Goal: Task Accomplishment & Management: Use online tool/utility

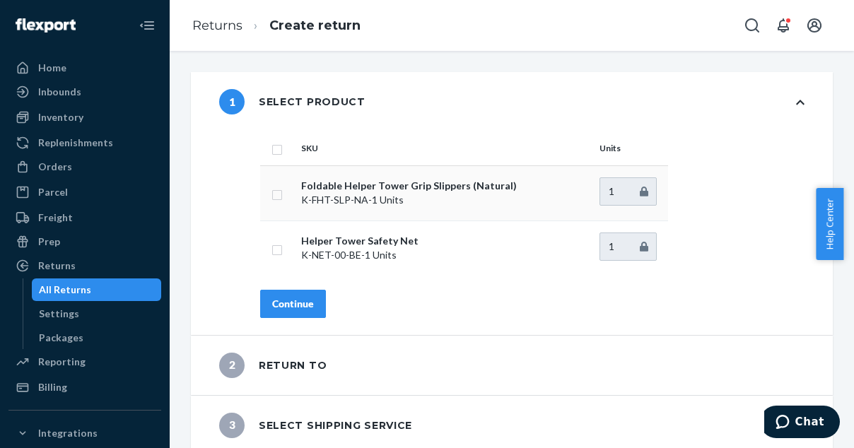
click at [279, 194] on input "checkbox" at bounding box center [277, 193] width 11 height 15
checkbox input "true"
click at [311, 313] on button "Continue" at bounding box center [293, 304] width 66 height 28
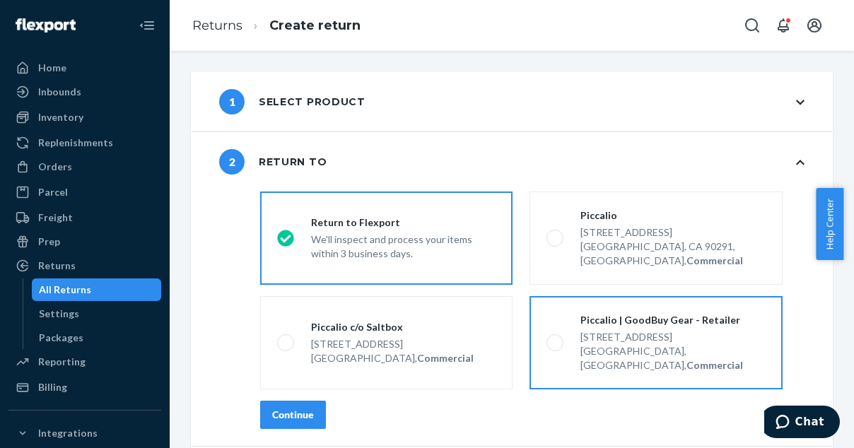
click at [564, 319] on div "Piccalio | GoodBuy Gear - Retailer [STREET_ADDRESS], Commercial" at bounding box center [665, 342] width 202 height 59
click at [556, 339] on input "Piccalio | GoodBuy Gear - Retailer [STREET_ADDRESS], Commercial" at bounding box center [551, 343] width 9 height 9
radio input "true"
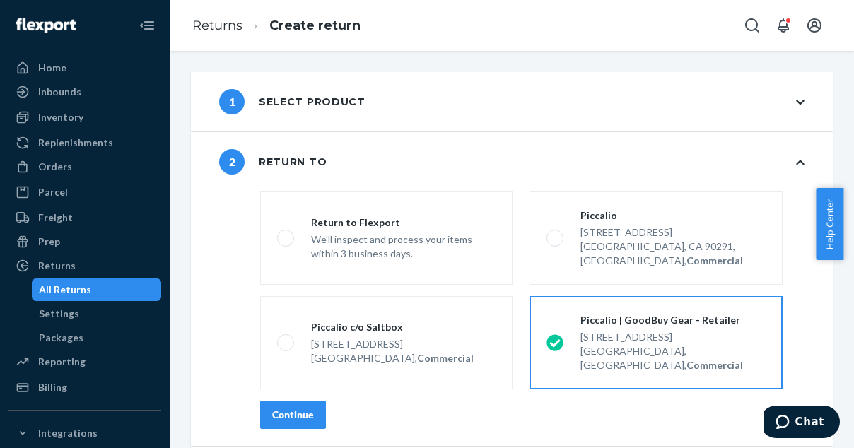
click at [313, 408] on div "Continue" at bounding box center [293, 415] width 42 height 14
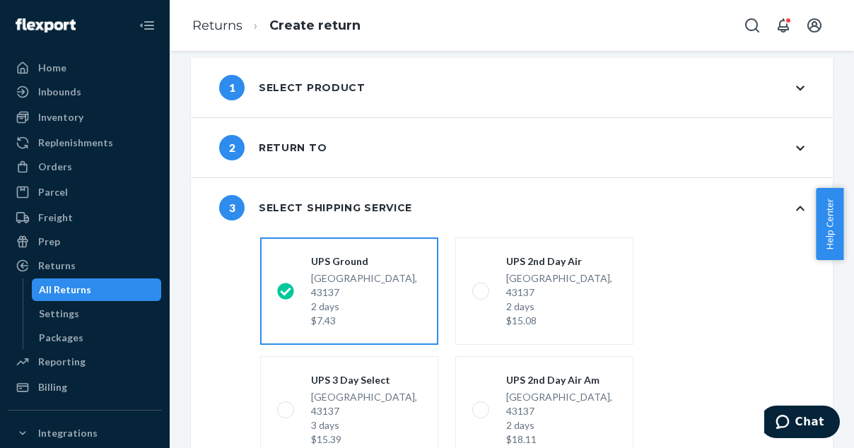
scroll to position [264, 0]
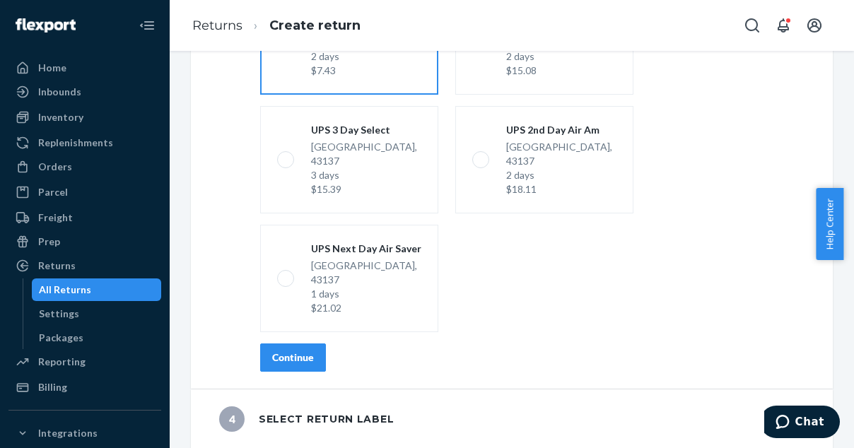
click at [316, 358] on button "Continue" at bounding box center [293, 358] width 66 height 28
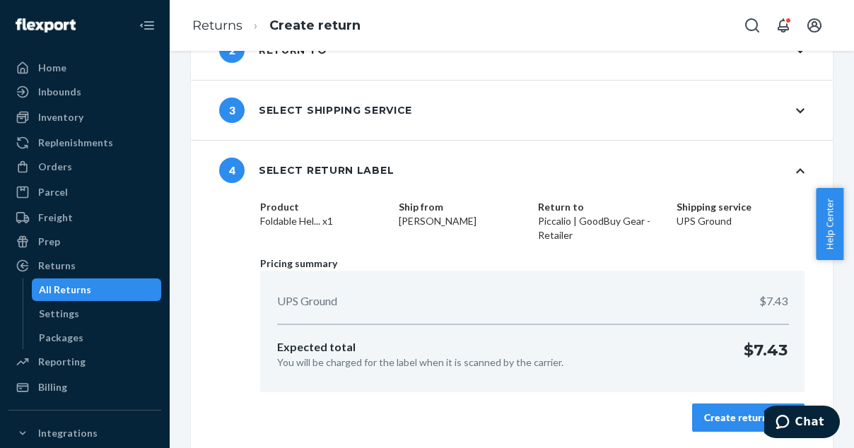
click at [738, 421] on div "Create return label" at bounding box center [748, 418] width 88 height 14
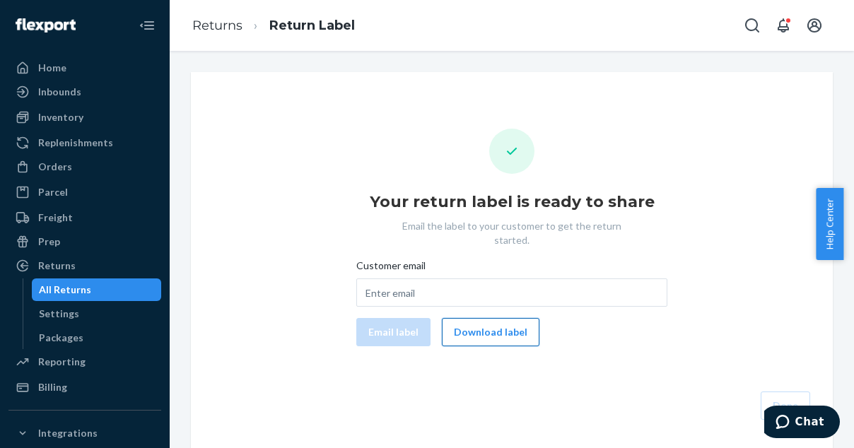
click at [484, 318] on button "Download label" at bounding box center [491, 332] width 98 height 28
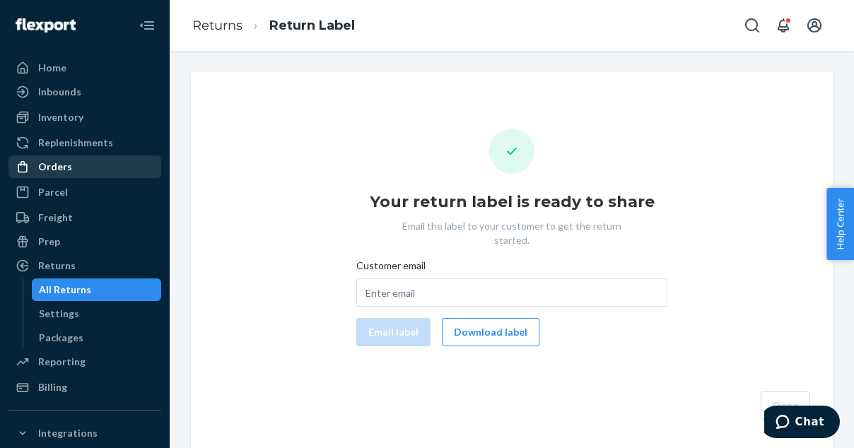
click at [66, 166] on div "Orders" at bounding box center [55, 167] width 34 height 14
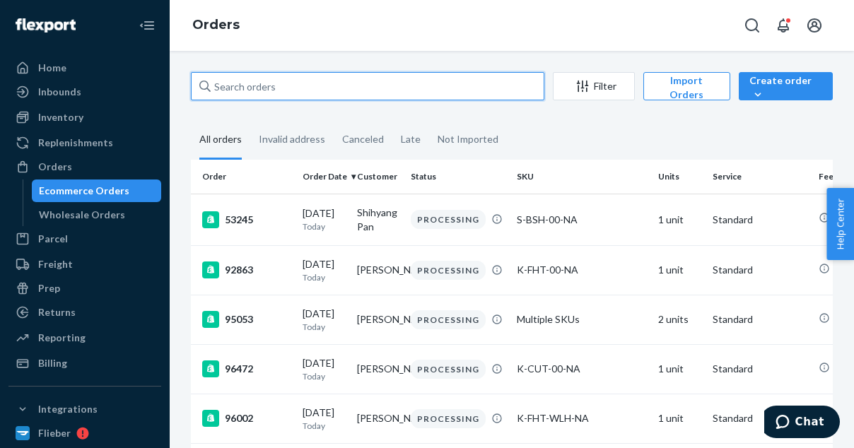
click at [234, 84] on input "text" at bounding box center [368, 86] width 354 height 28
paste input "96092"
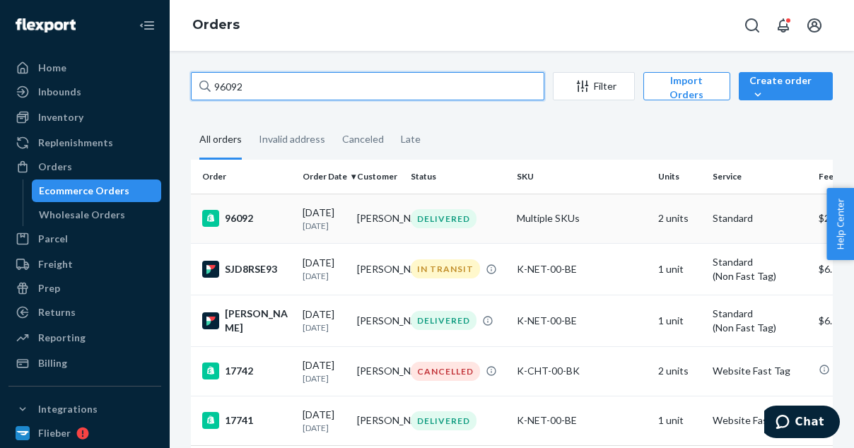
type input "96092"
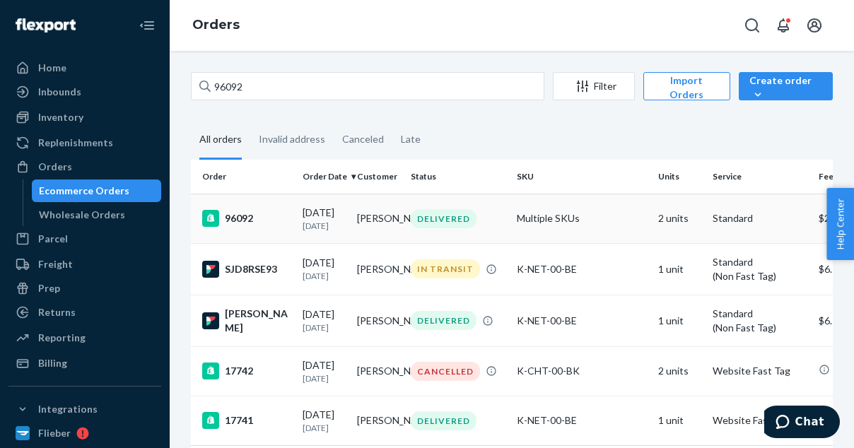
click at [250, 219] on div "96092" at bounding box center [246, 218] width 89 height 17
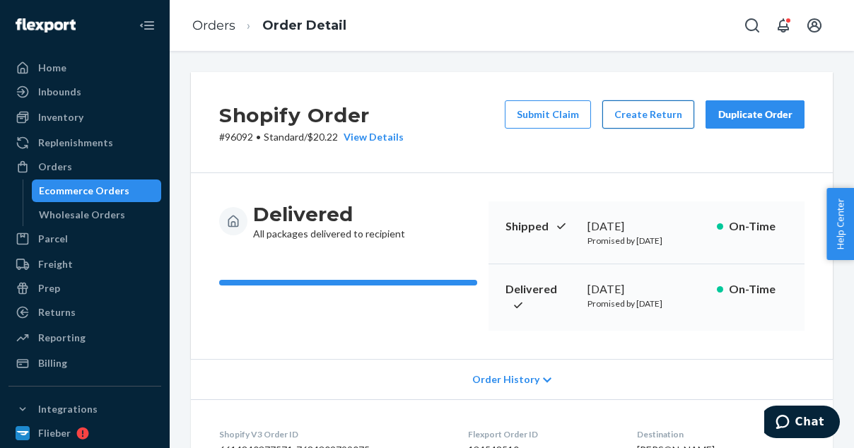
click at [652, 108] on button "Create Return" at bounding box center [649, 114] width 92 height 28
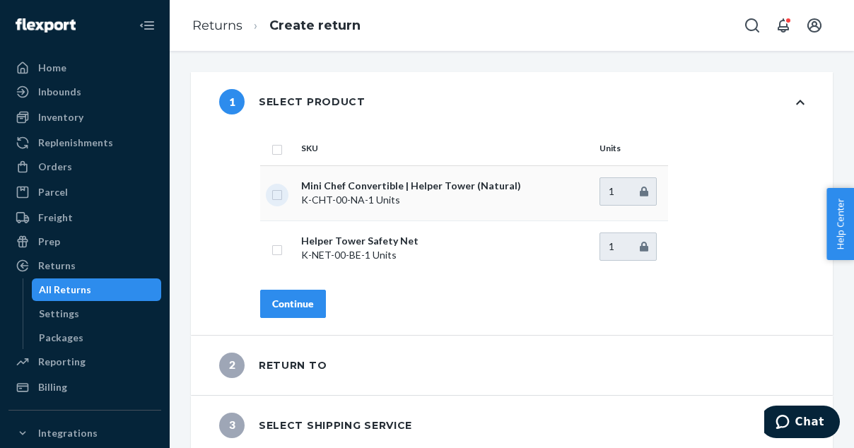
click at [276, 196] on input "checkbox" at bounding box center [277, 193] width 11 height 15
checkbox input "true"
click at [287, 298] on div "Continue" at bounding box center [293, 304] width 42 height 14
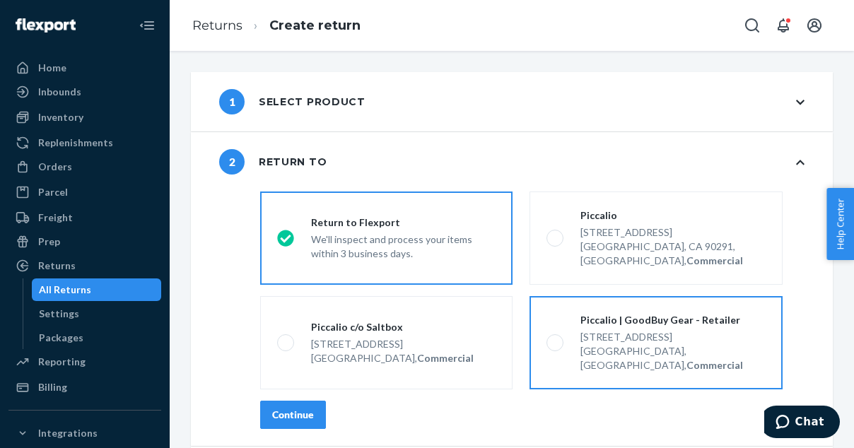
click at [545, 318] on label "Piccalio | GoodBuy Gear - Retailer [STREET_ADDRESS], Commercial" at bounding box center [656, 342] width 252 height 93
click at [547, 339] on input "Piccalio | GoodBuy Gear - Retailer [STREET_ADDRESS], Commercial" at bounding box center [551, 343] width 9 height 9
radio input "true"
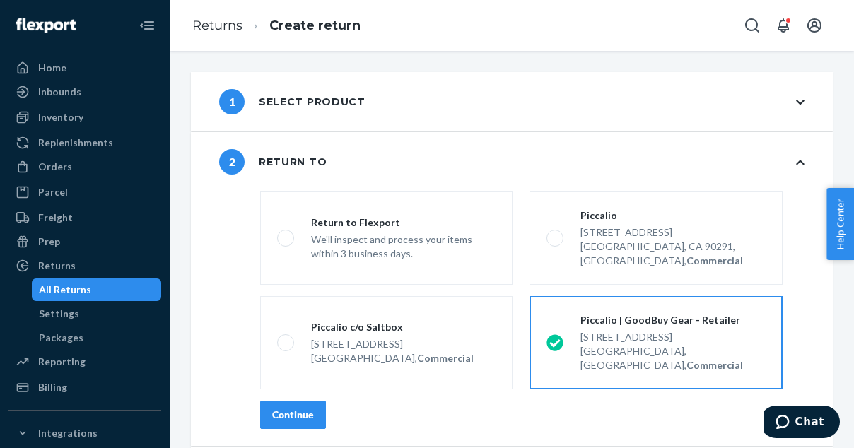
drag, startPoint x: 313, startPoint y: 396, endPoint x: 298, endPoint y: 401, distance: 15.7
click at [298, 408] on div "Continue" at bounding box center [293, 415] width 42 height 14
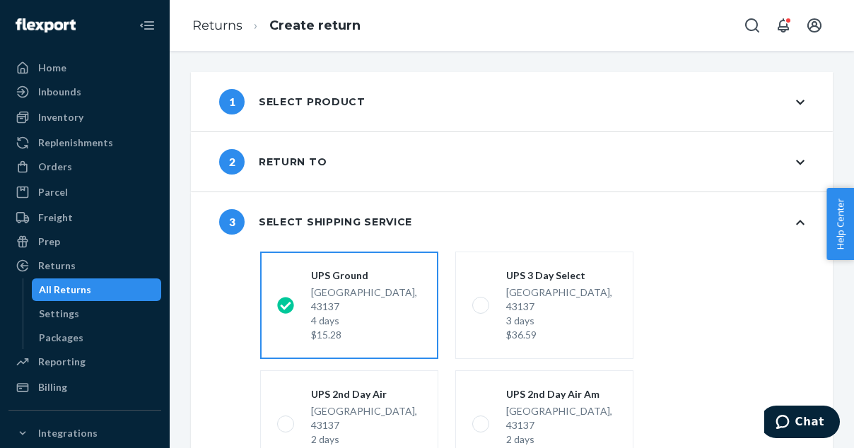
scroll to position [264, 0]
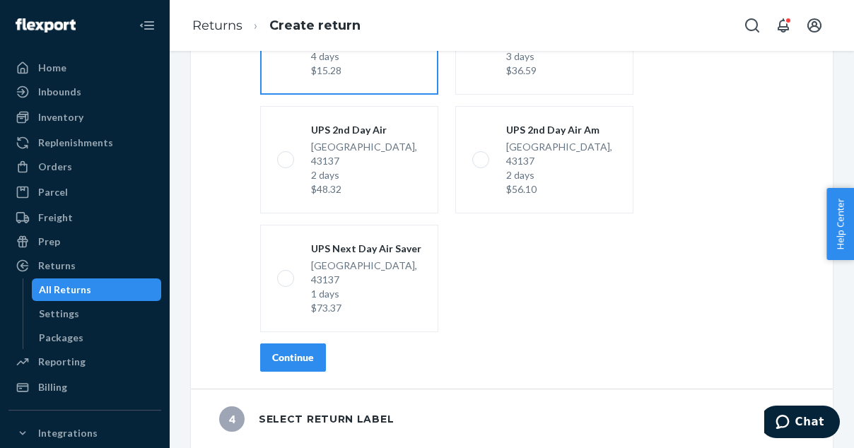
click at [293, 359] on div "Continue" at bounding box center [293, 358] width 42 height 14
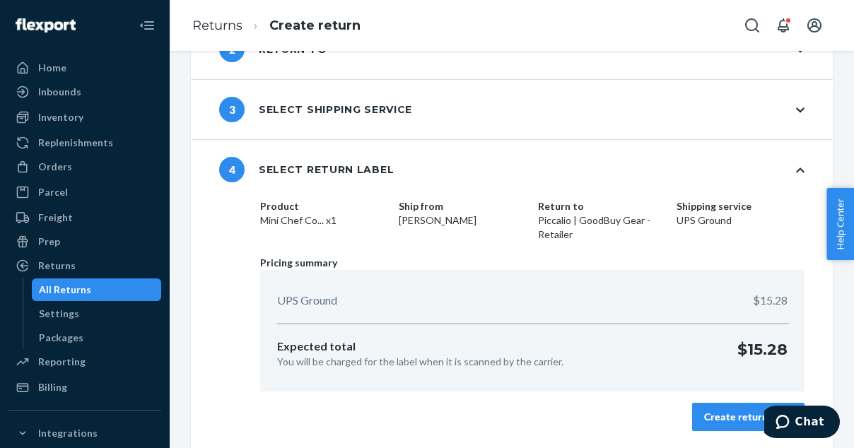
scroll to position [112, 0]
click at [748, 417] on div "Create return label" at bounding box center [748, 418] width 88 height 14
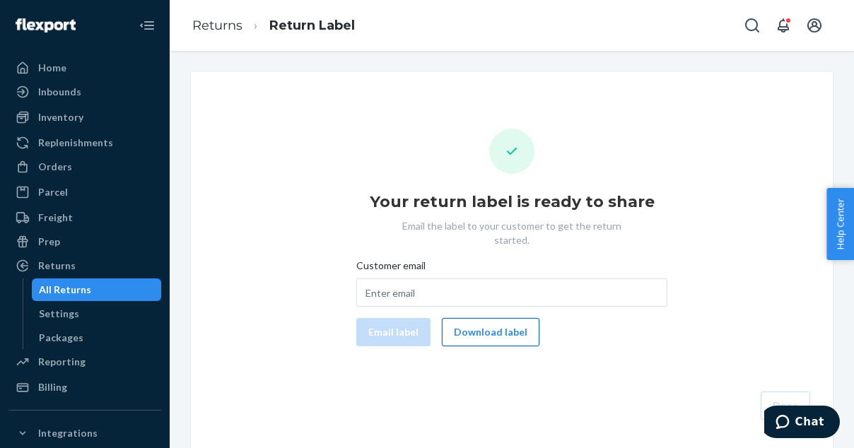
click at [484, 318] on button "Download label" at bounding box center [491, 332] width 98 height 28
